Goal: Transaction & Acquisition: Obtain resource

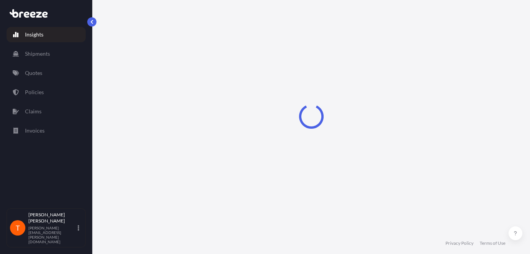
select select "2025"
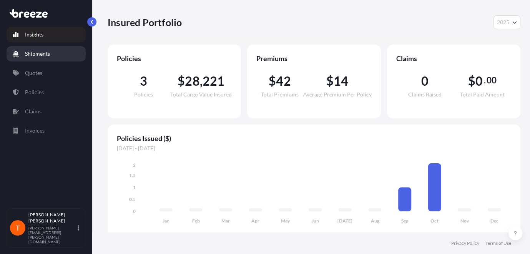
click at [36, 56] on p "Shipments" at bounding box center [37, 54] width 25 height 8
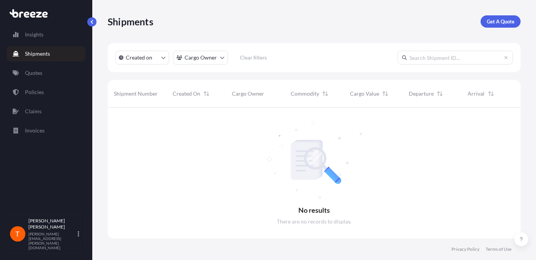
scroll to position [153, 407]
click at [37, 93] on p "Policies" at bounding box center [34, 92] width 19 height 8
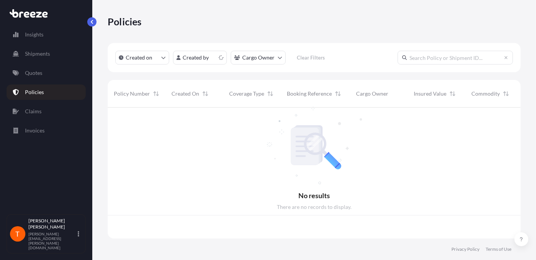
scroll to position [129, 407]
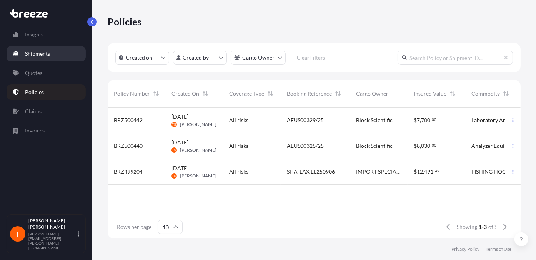
click at [26, 53] on p "Shipments" at bounding box center [37, 54] width 25 height 8
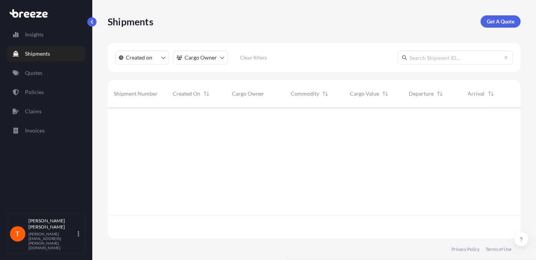
scroll to position [153, 407]
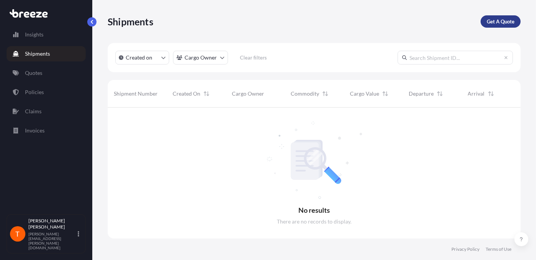
click at [514, 21] on link "Get A Quote" at bounding box center [500, 21] width 40 height 12
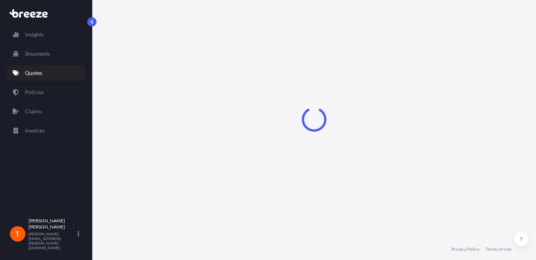
scroll to position [12, 0]
select select "Road"
select select "Sea"
select select "1"
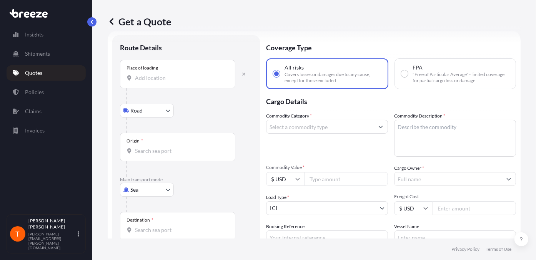
click at [171, 72] on div "Place of loading" at bounding box center [177, 74] width 115 height 28
click at [171, 74] on input "Place of loading" at bounding box center [180, 78] width 91 height 8
click at [193, 72] on div "Place of loading" at bounding box center [177, 74] width 115 height 28
click at [193, 74] on input "Place of loading" at bounding box center [180, 78] width 91 height 8
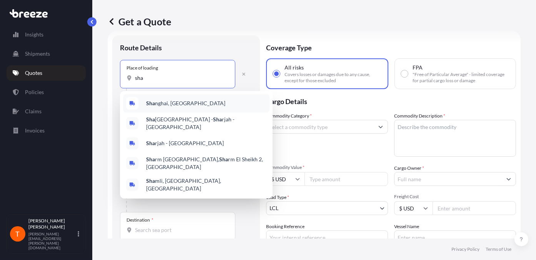
click at [176, 102] on span "Sha nghai, [GEOGRAPHIC_DATA]" at bounding box center [185, 104] width 79 height 8
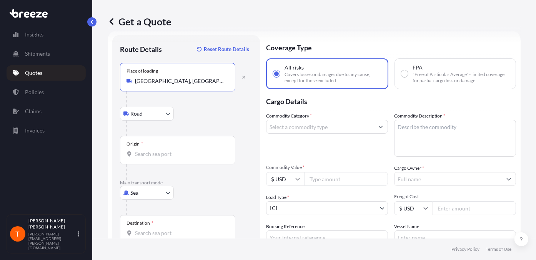
type input "[GEOGRAPHIC_DATA], [GEOGRAPHIC_DATA]"
click at [149, 115] on body "0 options available. 0 options available. 5 options available. Insights Shipmen…" at bounding box center [268, 130] width 536 height 260
click at [199, 120] on div "Road Road Rail" at bounding box center [186, 114] width 132 height 14
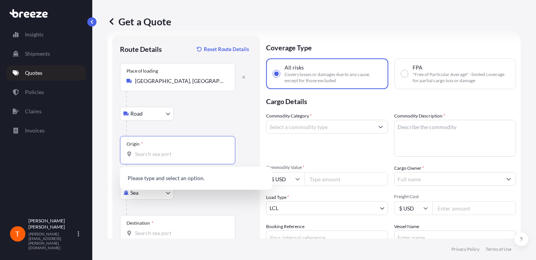
click at [161, 156] on input "Origin *" at bounding box center [180, 154] width 91 height 8
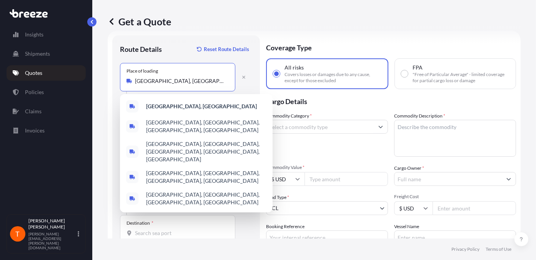
drag, startPoint x: 189, startPoint y: 83, endPoint x: 127, endPoint y: 82, distance: 62.3
click at [127, 82] on div "[GEOGRAPHIC_DATA], [GEOGRAPHIC_DATA]" at bounding box center [177, 81] width 102 height 8
click at [184, 83] on input "[GEOGRAPHIC_DATA], [GEOGRAPHIC_DATA]" at bounding box center [180, 81] width 91 height 8
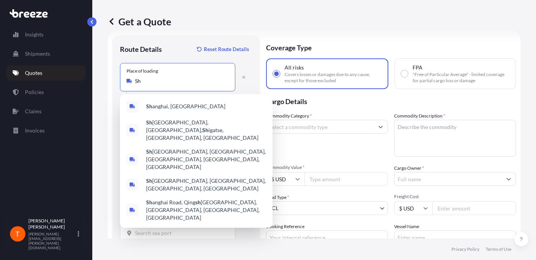
type input "S"
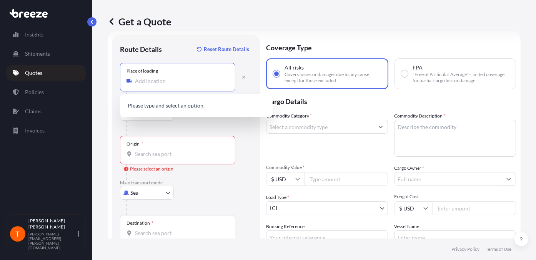
paste input "[PERSON_NAME] FISHING TACKLE CO.,LTD. [GEOGRAPHIC_DATA] OF [GEOGRAPHIC_DATA] IN…"
type input "[GEOGRAPHIC_DATA], [GEOGRAPHIC_DATA]"
click at [186, 148] on div "Origin *" at bounding box center [177, 150] width 115 height 28
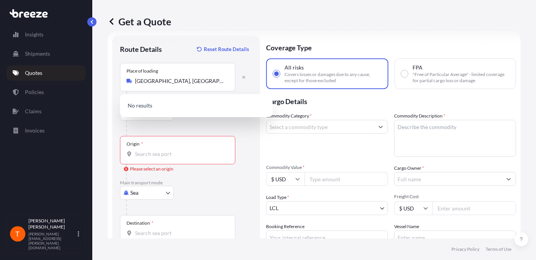
click at [186, 150] on input "Origin * Please select an origin" at bounding box center [180, 154] width 91 height 8
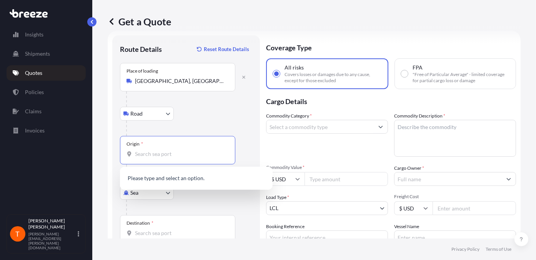
click at [149, 153] on input "Origin * Please select an origin" at bounding box center [180, 154] width 91 height 8
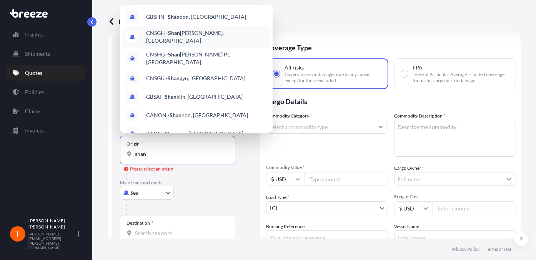
click at [187, 36] on span "CNSGH - [PERSON_NAME], [GEOGRAPHIC_DATA]" at bounding box center [206, 36] width 120 height 15
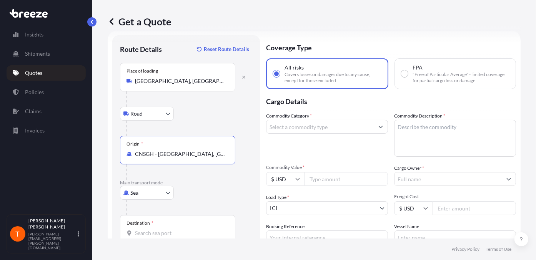
type input "CNSGH - [GEOGRAPHIC_DATA], [GEOGRAPHIC_DATA]"
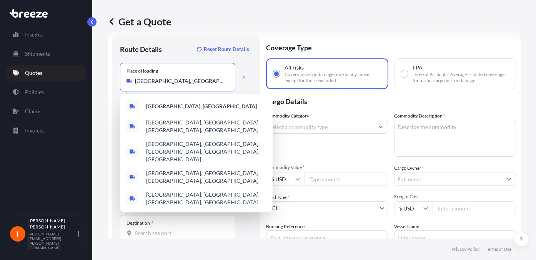
click at [183, 80] on input "[GEOGRAPHIC_DATA], [GEOGRAPHIC_DATA]" at bounding box center [180, 81] width 91 height 8
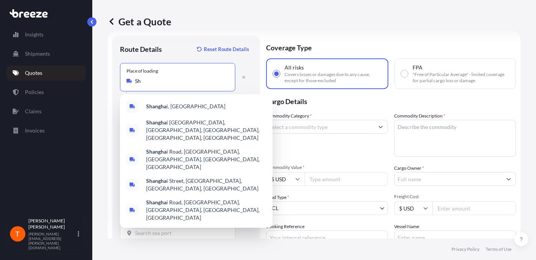
type input "S"
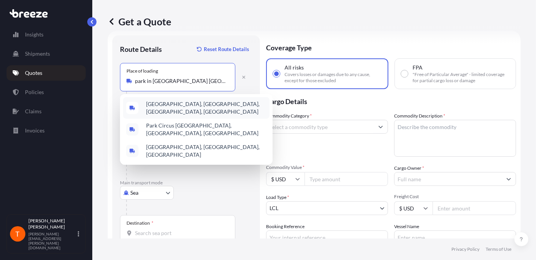
drag, startPoint x: 151, startPoint y: 80, endPoint x: 131, endPoint y: 81, distance: 19.6
click at [132, 81] on div "park in [GEOGRAPHIC_DATA] [GEOGRAPHIC_DATA]" at bounding box center [177, 81] width 102 height 8
type input "jieshou city [GEOGRAPHIC_DATA]"
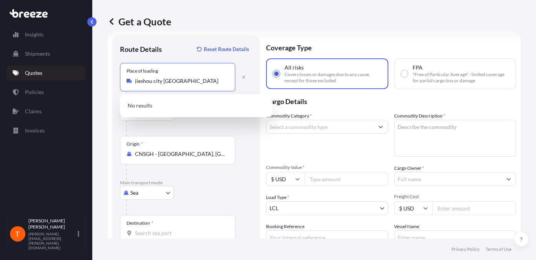
drag, startPoint x: 179, startPoint y: 81, endPoint x: 127, endPoint y: 83, distance: 51.9
click at [128, 83] on div "jieshou city [GEOGRAPHIC_DATA]" at bounding box center [177, 81] width 102 height 8
type input "jieshou china"
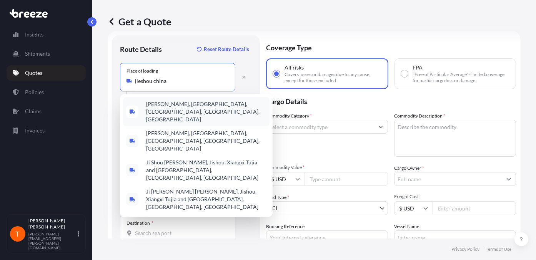
drag, startPoint x: 179, startPoint y: 81, endPoint x: 121, endPoint y: 71, distance: 59.3
click at [133, 85] on div "Place of loading [GEOGRAPHIC_DATA] [GEOGRAPHIC_DATA]" at bounding box center [177, 77] width 115 height 28
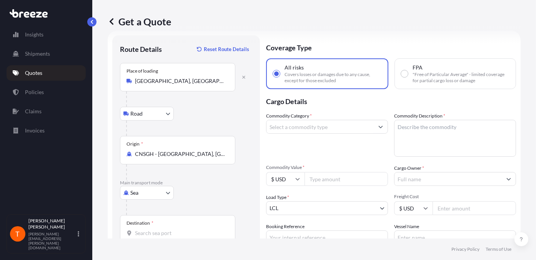
click at [173, 85] on div "Place of loading [GEOGRAPHIC_DATA], [GEOGRAPHIC_DATA]" at bounding box center [177, 77] width 115 height 28
click at [173, 85] on input "[GEOGRAPHIC_DATA], [GEOGRAPHIC_DATA]" at bounding box center [180, 81] width 91 height 8
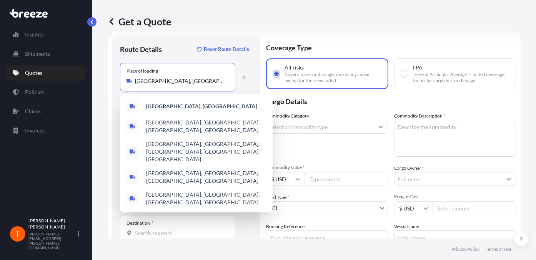
drag, startPoint x: 161, startPoint y: 81, endPoint x: 138, endPoint y: 80, distance: 23.5
click at [141, 81] on input "[GEOGRAPHIC_DATA], [GEOGRAPHIC_DATA]" at bounding box center [180, 81] width 91 height 8
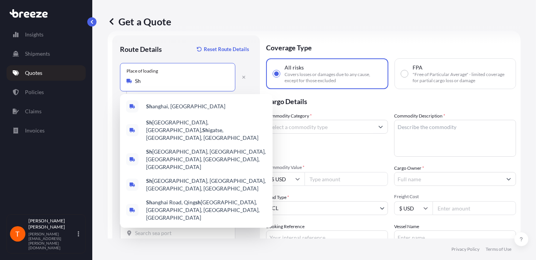
type input "S"
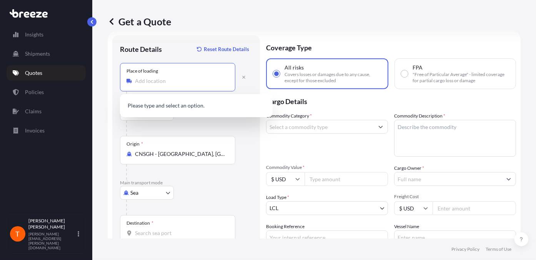
paste input "[PERSON_NAME] FISHING TACKLE CO.,LTD."
click at [218, 81] on input "[PERSON_NAME] FISHING TACKLE CO.,LTD." at bounding box center [180, 81] width 91 height 8
type input "[GEOGRAPHIC_DATA], [GEOGRAPHIC_DATA]"
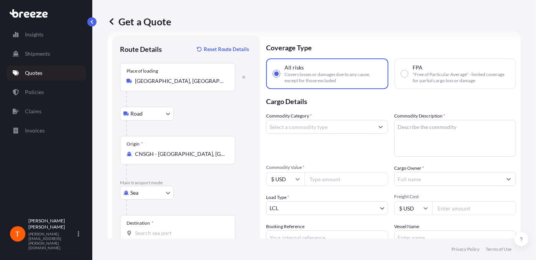
drag, startPoint x: 227, startPoint y: 80, endPoint x: 222, endPoint y: 80, distance: 5.4
click at [222, 80] on div "[GEOGRAPHIC_DATA], [GEOGRAPHIC_DATA]" at bounding box center [177, 81] width 102 height 8
click at [222, 80] on input "[GEOGRAPHIC_DATA], [GEOGRAPHIC_DATA]" at bounding box center [180, 81] width 91 height 8
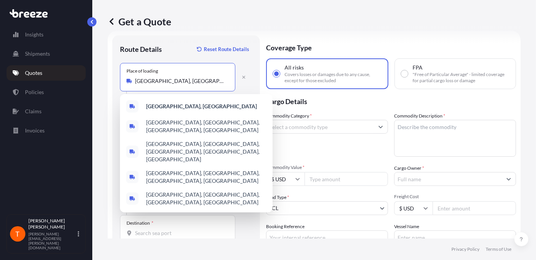
click at [183, 8] on div "Get a Quote" at bounding box center [314, 21] width 413 height 43
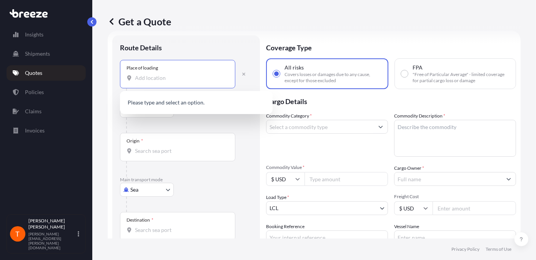
click at [136, 75] on input "Place of loading" at bounding box center [180, 78] width 91 height 8
type input "j"
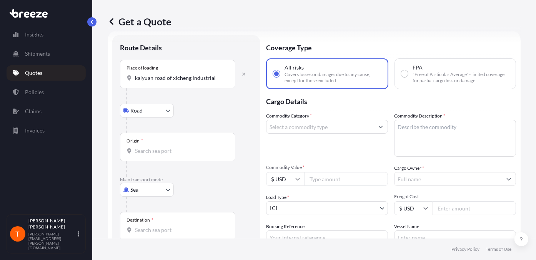
drag, startPoint x: 220, startPoint y: 82, endPoint x: 165, endPoint y: 76, distance: 55.3
click at [169, 77] on div "Place of loading [GEOGRAPHIC_DATA] of [GEOGRAPHIC_DATA] industrial" at bounding box center [177, 74] width 115 height 28
click at [169, 77] on input "kaiyuan road of xicheng industrial" at bounding box center [180, 78] width 91 height 8
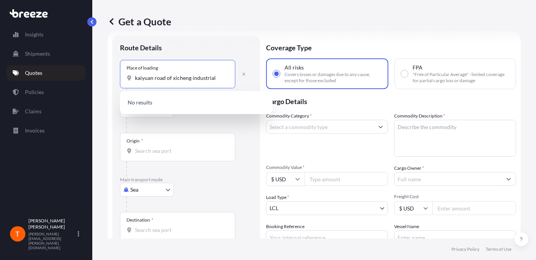
drag, startPoint x: 165, startPoint y: 76, endPoint x: 222, endPoint y: 82, distance: 57.2
click at [222, 82] on div "Place of loading [GEOGRAPHIC_DATA] of [GEOGRAPHIC_DATA] industrial" at bounding box center [177, 74] width 115 height 28
type input "[GEOGRAPHIC_DATA]"
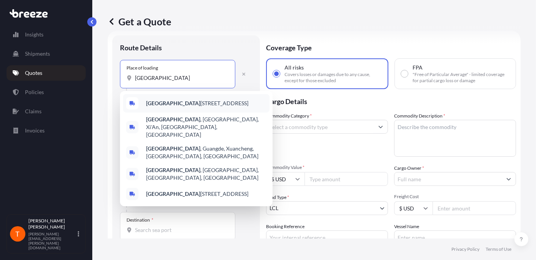
drag, startPoint x: 138, startPoint y: 76, endPoint x: 129, endPoint y: 76, distance: 9.6
click at [129, 76] on div "[GEOGRAPHIC_DATA]" at bounding box center [177, 78] width 102 height 8
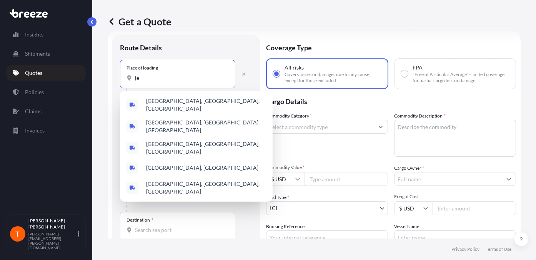
type input "j"
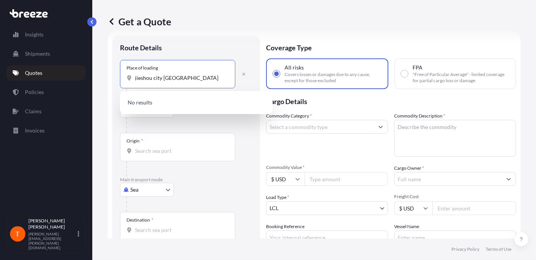
click at [185, 78] on input "jieshou city [GEOGRAPHIC_DATA]" at bounding box center [180, 78] width 91 height 8
type input "jieshou city [GEOGRAPHIC_DATA]"
click at [218, 40] on div "Get a Quote" at bounding box center [314, 21] width 413 height 43
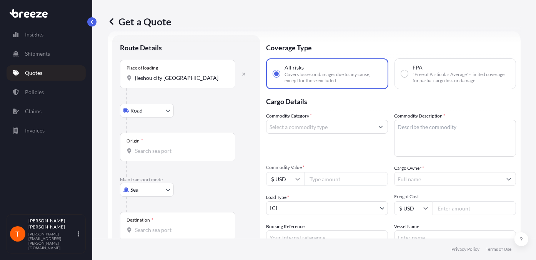
click at [193, 117] on div "Road Road Rail" at bounding box center [186, 111] width 132 height 14
click at [149, 145] on div "Origin *" at bounding box center [177, 147] width 115 height 28
click at [149, 147] on input "Origin *" at bounding box center [180, 151] width 91 height 8
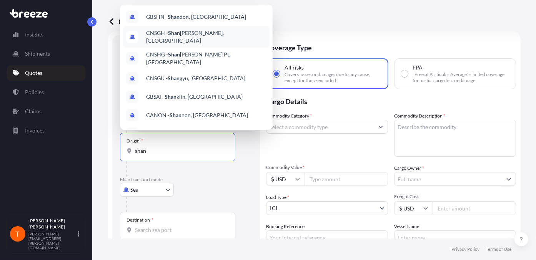
click at [202, 34] on span "CNSGH - [PERSON_NAME], [GEOGRAPHIC_DATA]" at bounding box center [206, 36] width 120 height 15
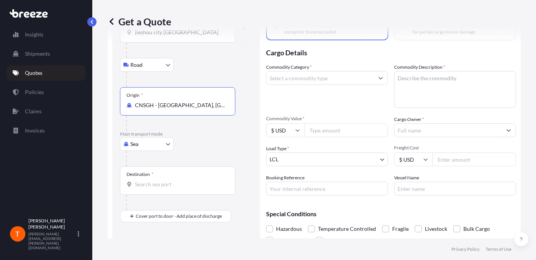
scroll to position [12, 0]
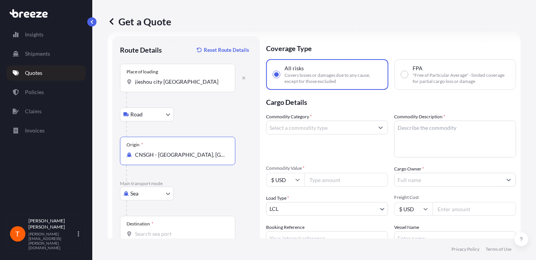
type input "CNSGH - [GEOGRAPHIC_DATA], [GEOGRAPHIC_DATA]"
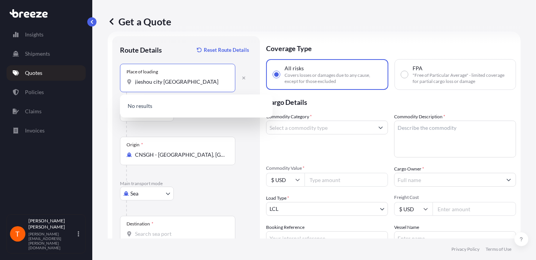
click at [135, 82] on input "jieshou city [GEOGRAPHIC_DATA]" at bounding box center [180, 82] width 91 height 8
drag, startPoint x: 173, startPoint y: 81, endPoint x: 163, endPoint y: 83, distance: 10.1
click at [131, 83] on div "jieshou city [GEOGRAPHIC_DATA]" at bounding box center [177, 82] width 102 height 8
drag, startPoint x: 176, startPoint y: 80, endPoint x: 119, endPoint y: 81, distance: 57.7
click at [121, 81] on div "Place of loading [GEOGRAPHIC_DATA] [GEOGRAPHIC_DATA]" at bounding box center [177, 78] width 115 height 28
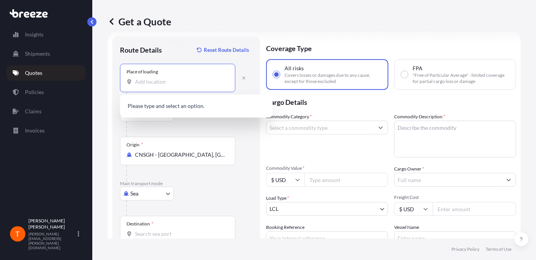
click at [141, 84] on input "Place of loading" at bounding box center [180, 82] width 91 height 8
paste input "[PERSON_NAME] FISHING TACKLE CO.,LTD. [GEOGRAPHIC_DATA] OF [GEOGRAPHIC_DATA] IN…"
type input "[PERSON_NAME] FISHING TACKLE CO.,LTD. [GEOGRAPHIC_DATA] OF [GEOGRAPHIC_DATA] IN…"
click at [241, 133] on div at bounding box center [189, 128] width 126 height 15
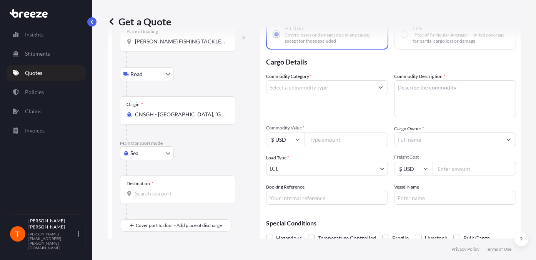
scroll to position [88, 0]
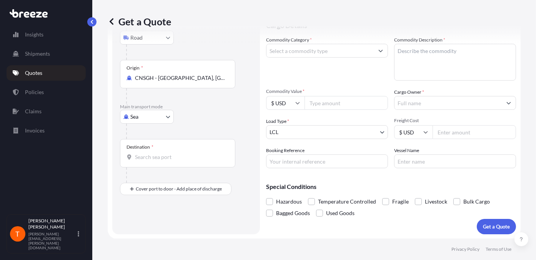
click at [150, 149] on div "Destination *" at bounding box center [139, 147] width 27 height 6
click at [150, 153] on input "Destination *" at bounding box center [180, 157] width 91 height 8
click at [147, 152] on div "Destination *" at bounding box center [177, 153] width 115 height 28
click at [147, 153] on input "Destination * Please select a destination" at bounding box center [180, 157] width 91 height 8
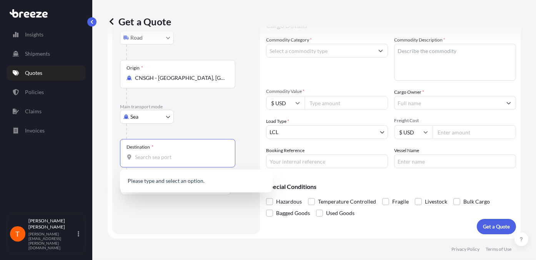
paste input "IMPORT SPECIALIST INC. [STREET_ADDRESS][US_STATE]"
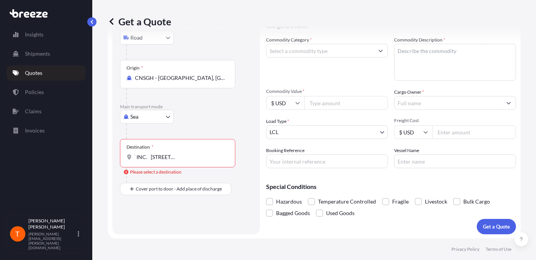
click at [238, 125] on div at bounding box center [189, 131] width 126 height 15
drag, startPoint x: 134, startPoint y: 156, endPoint x: 243, endPoint y: 158, distance: 109.2
click at [243, 158] on div "Destination * IMPORT SPECIALIST INC. [STREET_ADDRESS][US_STATE] Please select a…" at bounding box center [186, 161] width 132 height 44
click at [212, 154] on input "IMPORT SPECIALIST INC. [STREET_ADDRESS][US_STATE]" at bounding box center [180, 157] width 91 height 8
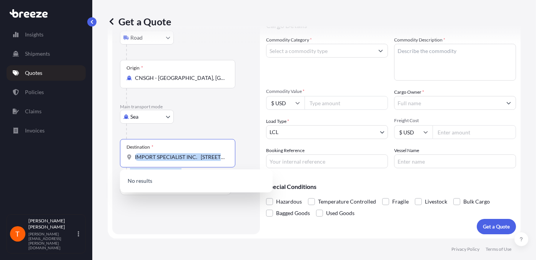
click at [221, 155] on input "IMPORT SPECIALIST INC. [STREET_ADDRESS][US_STATE]" at bounding box center [180, 157] width 91 height 8
drag, startPoint x: 226, startPoint y: 156, endPoint x: 125, endPoint y: 158, distance: 101.1
click at [127, 158] on div "IMPORT SPECIALIST INC. [STREET_ADDRESS][US_STATE]" at bounding box center [177, 157] width 102 height 8
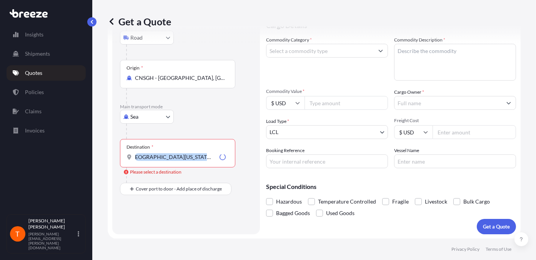
drag, startPoint x: 219, startPoint y: 155, endPoint x: 141, endPoint y: 155, distance: 78.4
click at [141, 155] on div "[GEOGRAPHIC_DATA][US_STATE] [GEOGRAPHIC_DATA]" at bounding box center [177, 157] width 102 height 8
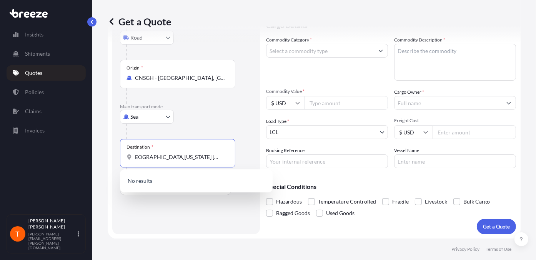
drag, startPoint x: 210, startPoint y: 156, endPoint x: 108, endPoint y: 156, distance: 101.8
click at [114, 156] on div "Route Details Reset Route Details Place of loading JIESHOU XINGHUA FISHING TACK…" at bounding box center [186, 96] width 148 height 275
type input "IS 60119 [GEOGRAPHIC_DATA]"
drag, startPoint x: 180, startPoint y: 156, endPoint x: 114, endPoint y: 154, distance: 65.7
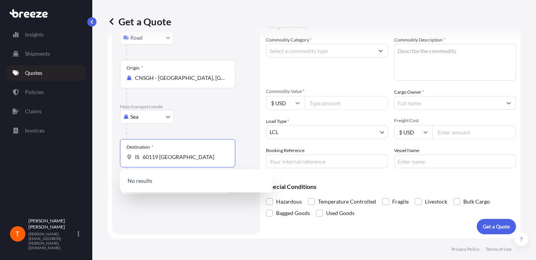
click at [115, 155] on div "Route Details Reset Route Details Place of loading JIESHOU XINGHUA FISHING TACK…" at bounding box center [186, 96] width 148 height 275
click at [156, 158] on input "Destination * Please select a destination" at bounding box center [180, 157] width 91 height 8
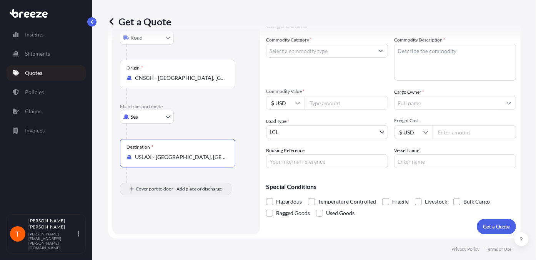
type input "USLAX - [GEOGRAPHIC_DATA], [GEOGRAPHIC_DATA]"
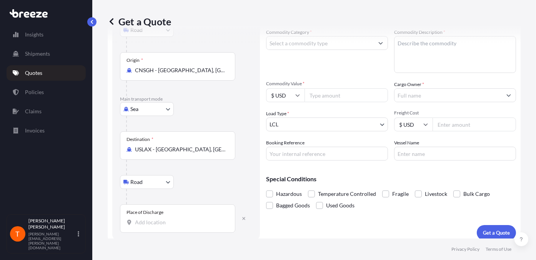
scroll to position [101, 0]
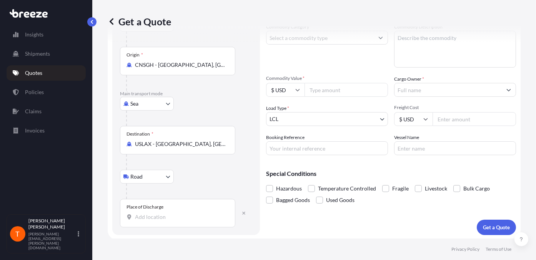
click at [142, 217] on input "Place of Discharge" at bounding box center [180, 217] width 91 height 8
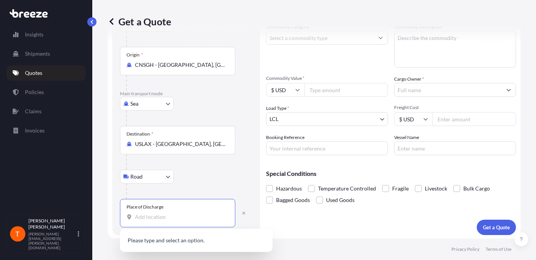
click at [158, 216] on input "Place of Discharge" at bounding box center [180, 217] width 91 height 8
paste input "IMPORT SPECIALIST INC. [STREET_ADDRESS][US_STATE]"
type input "IMPORT SPECIALIST INC. [STREET_ADDRESS][US_STATE]"
click at [298, 253] on footer "Privacy Policy Terms of Use" at bounding box center [313, 250] width 443 height 22
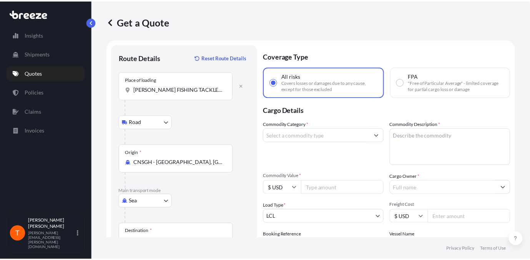
scroll to position [0, 0]
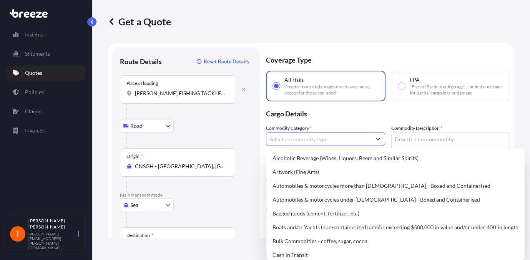
click at [320, 140] on input "Commodity Category *" at bounding box center [318, 139] width 105 height 14
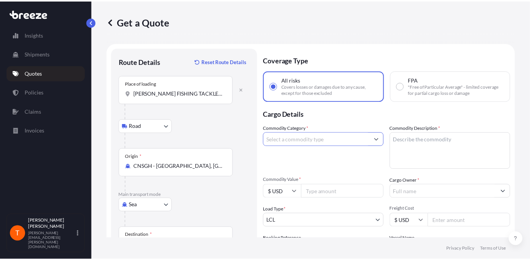
scroll to position [38, 0]
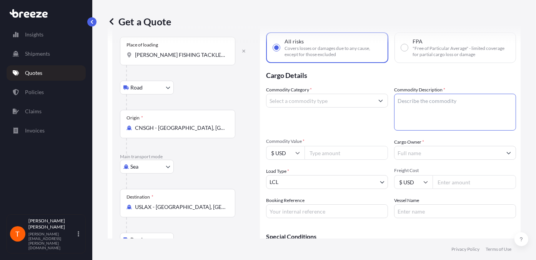
click at [412, 106] on textarea "Commodity Description *" at bounding box center [455, 112] width 122 height 37
click at [418, 110] on textarea "Commodity Description *" at bounding box center [455, 112] width 122 height 37
type textarea "f"
type textarea "FISHING HOOK"
click at [357, 123] on div "Commodity Category *" at bounding box center [327, 108] width 122 height 45
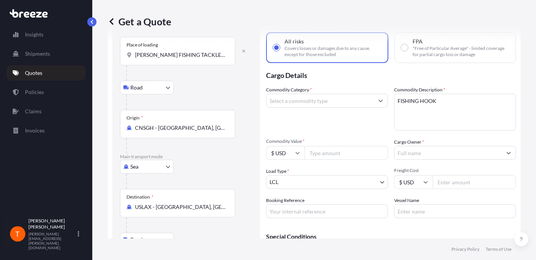
click at [330, 102] on input "Commodity Category *" at bounding box center [319, 101] width 107 height 14
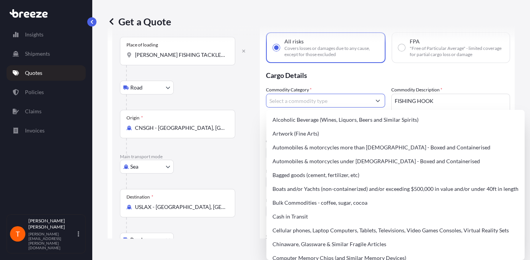
scroll to position [0, 0]
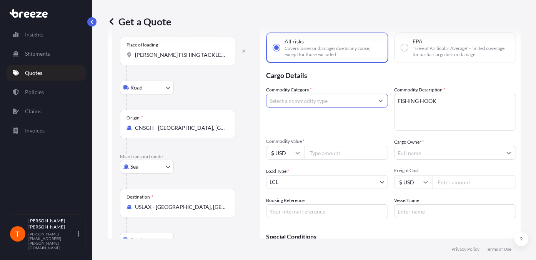
click at [338, 103] on input "Commodity Category *" at bounding box center [319, 101] width 107 height 14
click at [374, 100] on button "Show suggestions" at bounding box center [381, 101] width 14 height 14
click at [317, 96] on input "Commodity Category *" at bounding box center [319, 101] width 107 height 14
click at [379, 100] on icon "Show suggestions" at bounding box center [381, 101] width 4 height 2
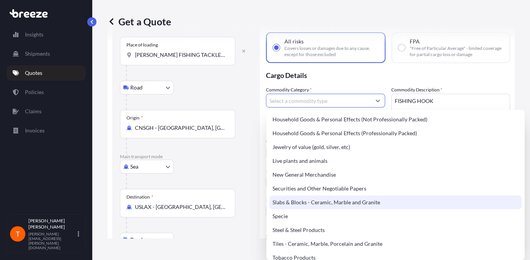
scroll to position [278, 0]
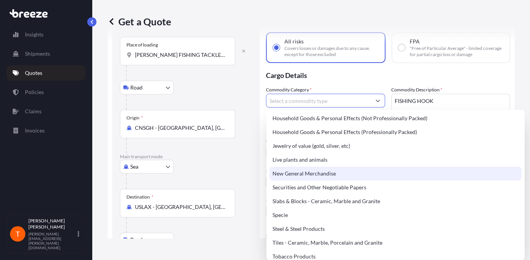
click at [332, 173] on div "New General Merchandise" at bounding box center [395, 174] width 252 height 14
type input "New General Merchandise"
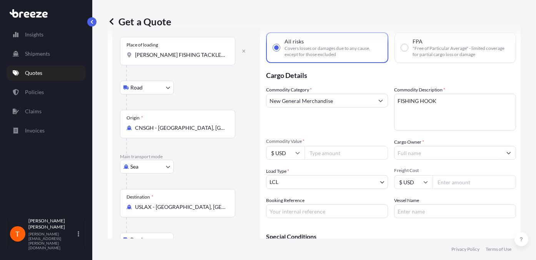
click at [325, 155] on input "Commodity Value *" at bounding box center [345, 153] width 83 height 14
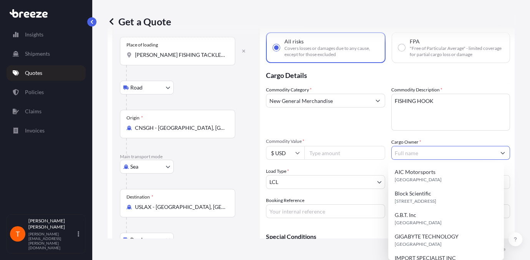
click at [465, 154] on input "Cargo Owner *" at bounding box center [444, 153] width 105 height 14
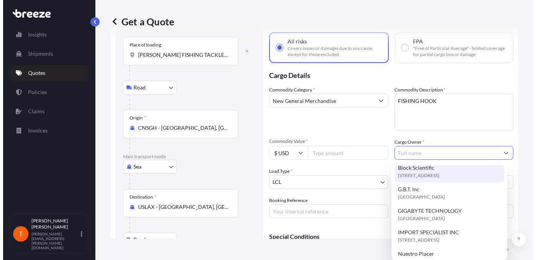
scroll to position [38, 0]
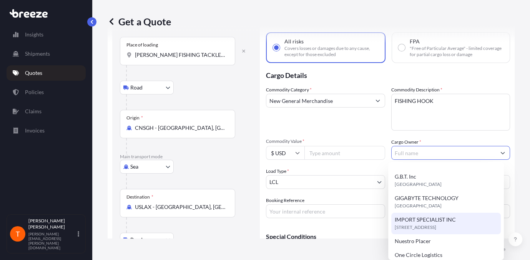
click at [432, 221] on span "IMPORT SPECIALIST INC" at bounding box center [424, 220] width 61 height 8
type input "IMPORT SPECIALIST INC"
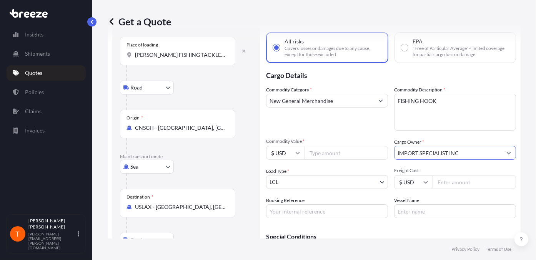
click at [332, 152] on input "Commodity Value *" at bounding box center [345, 153] width 83 height 14
click at [342, 149] on input "Commodity Value *" at bounding box center [345, 153] width 83 height 14
type input "4728.25"
click at [351, 131] on div "Commodity Category * New General Merchandise Commodity Description * FISHING HO…" at bounding box center [391, 152] width 250 height 132
click at [442, 185] on input "Freight Cost" at bounding box center [473, 182] width 83 height 14
